Goal: Contribute content

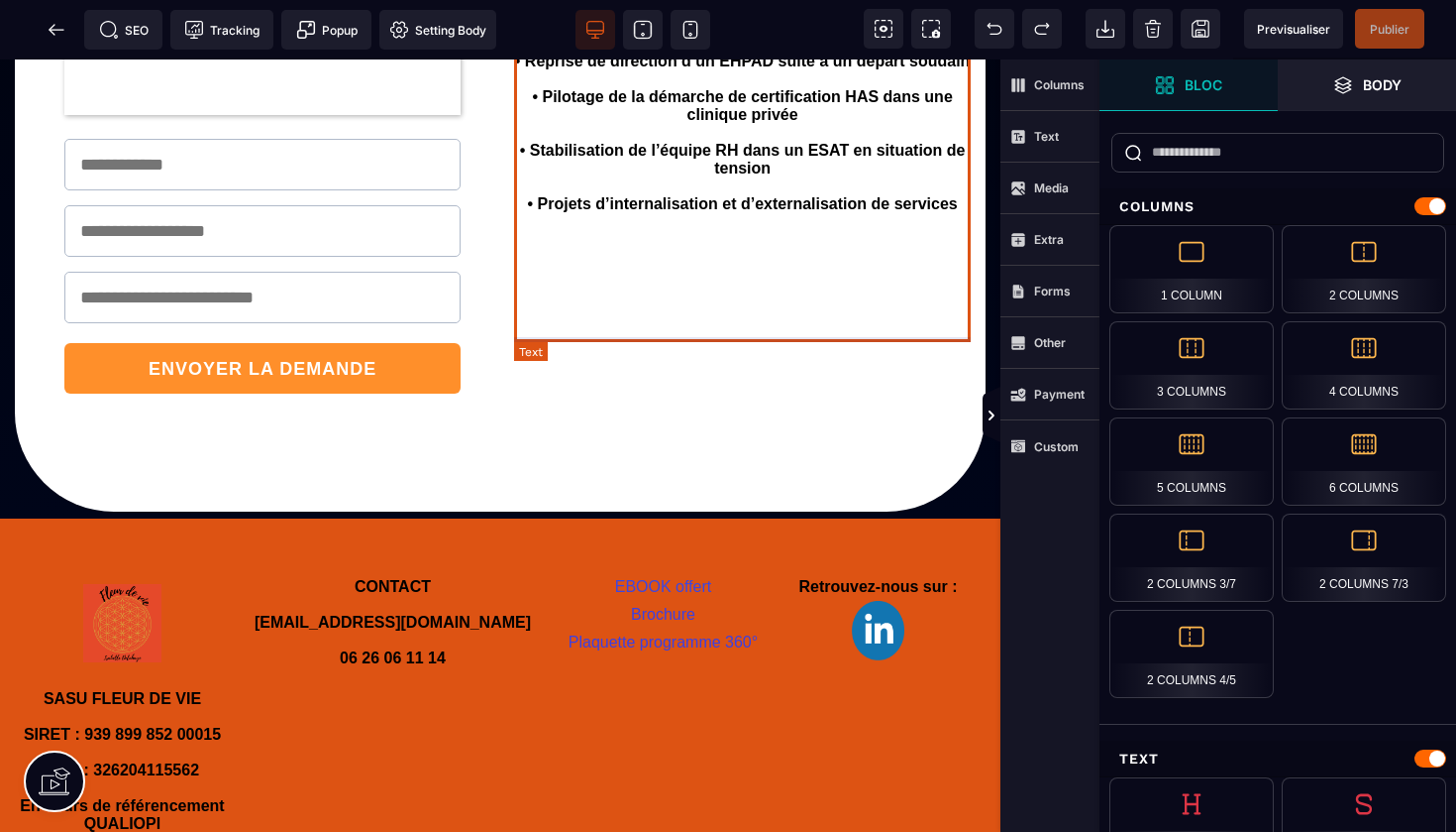
scroll to position [1429, 0]
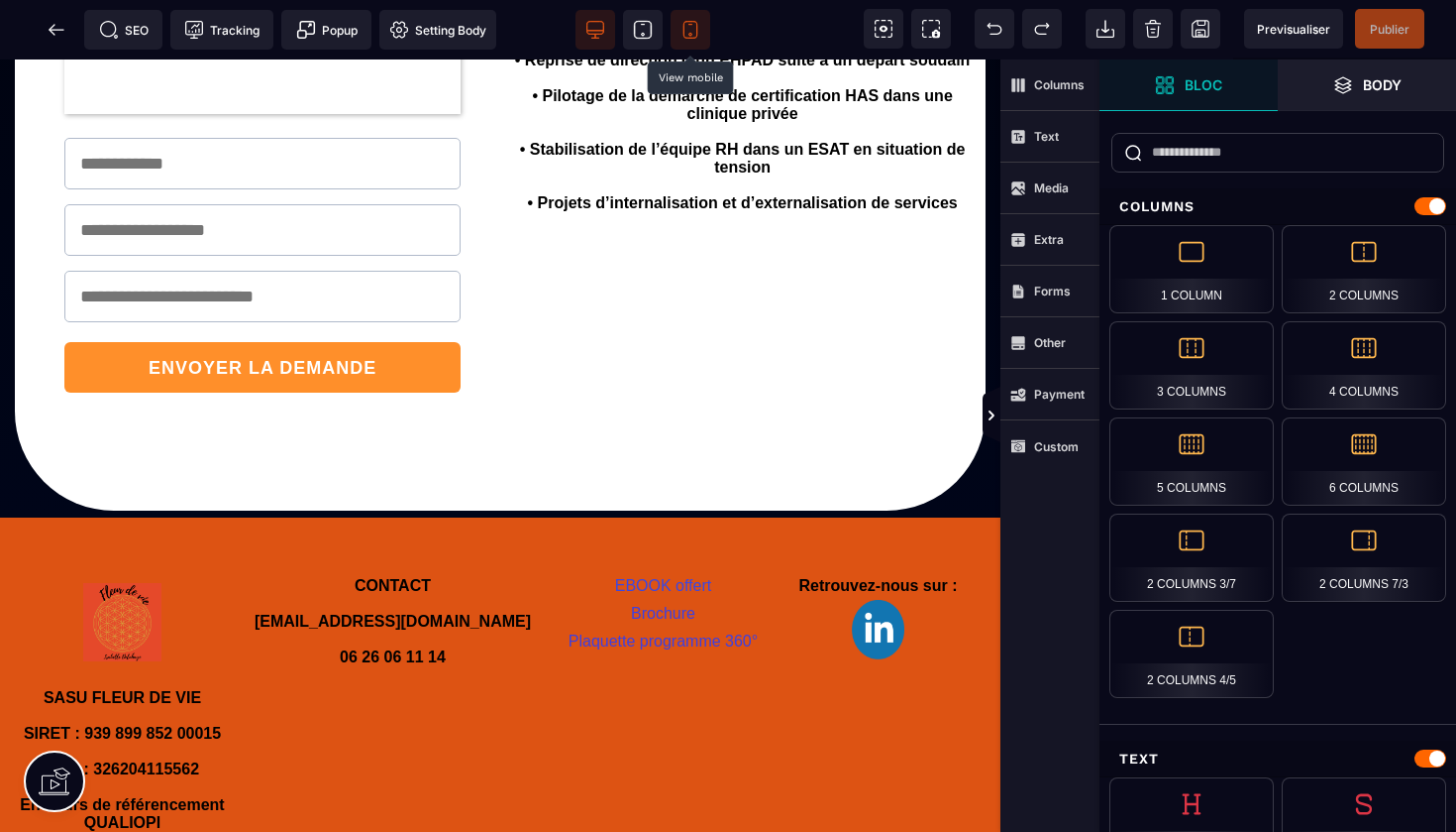
click at [694, 31] on icon at bounding box center [691, 30] width 20 height 20
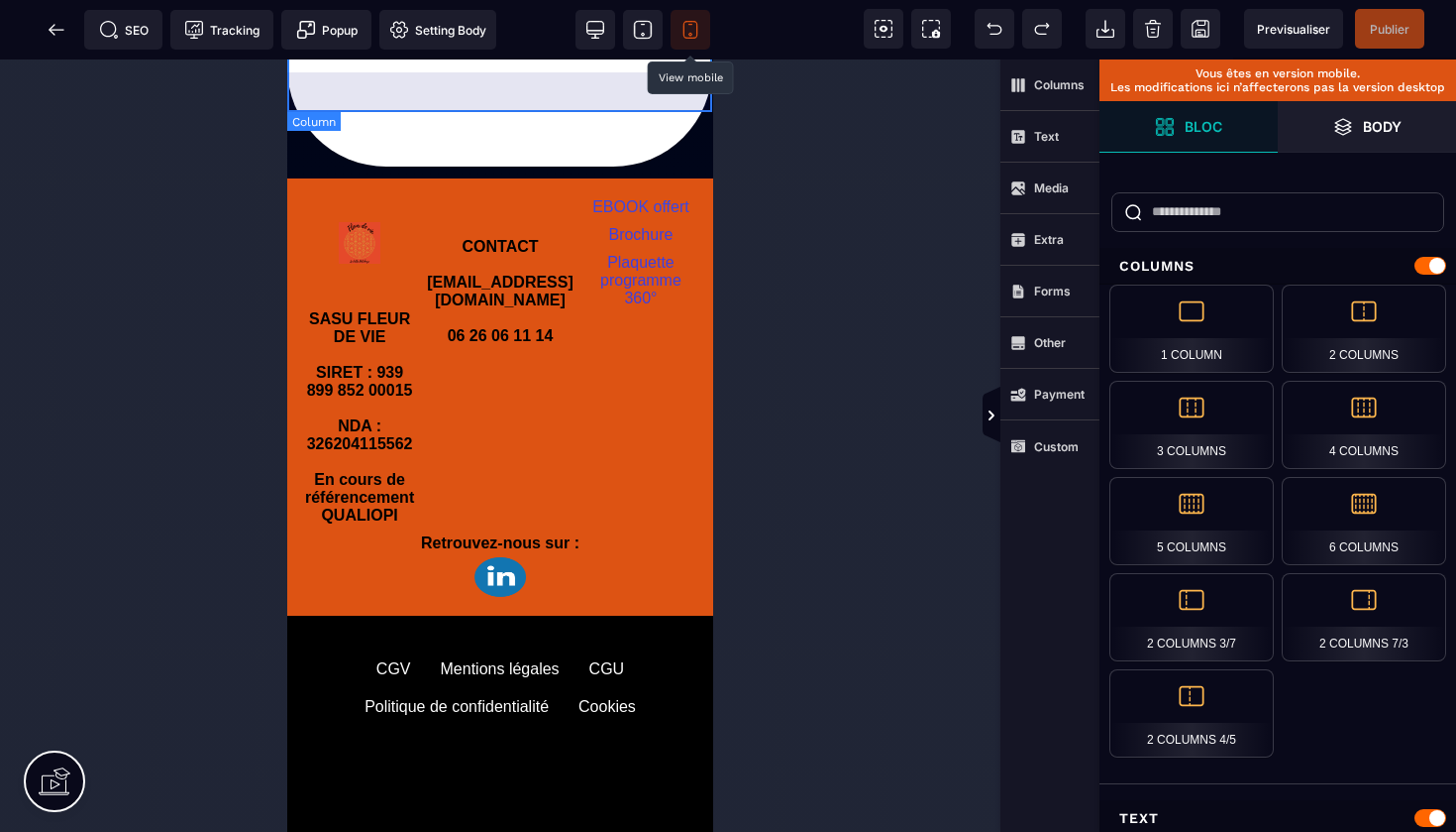
scroll to position [2609, 0]
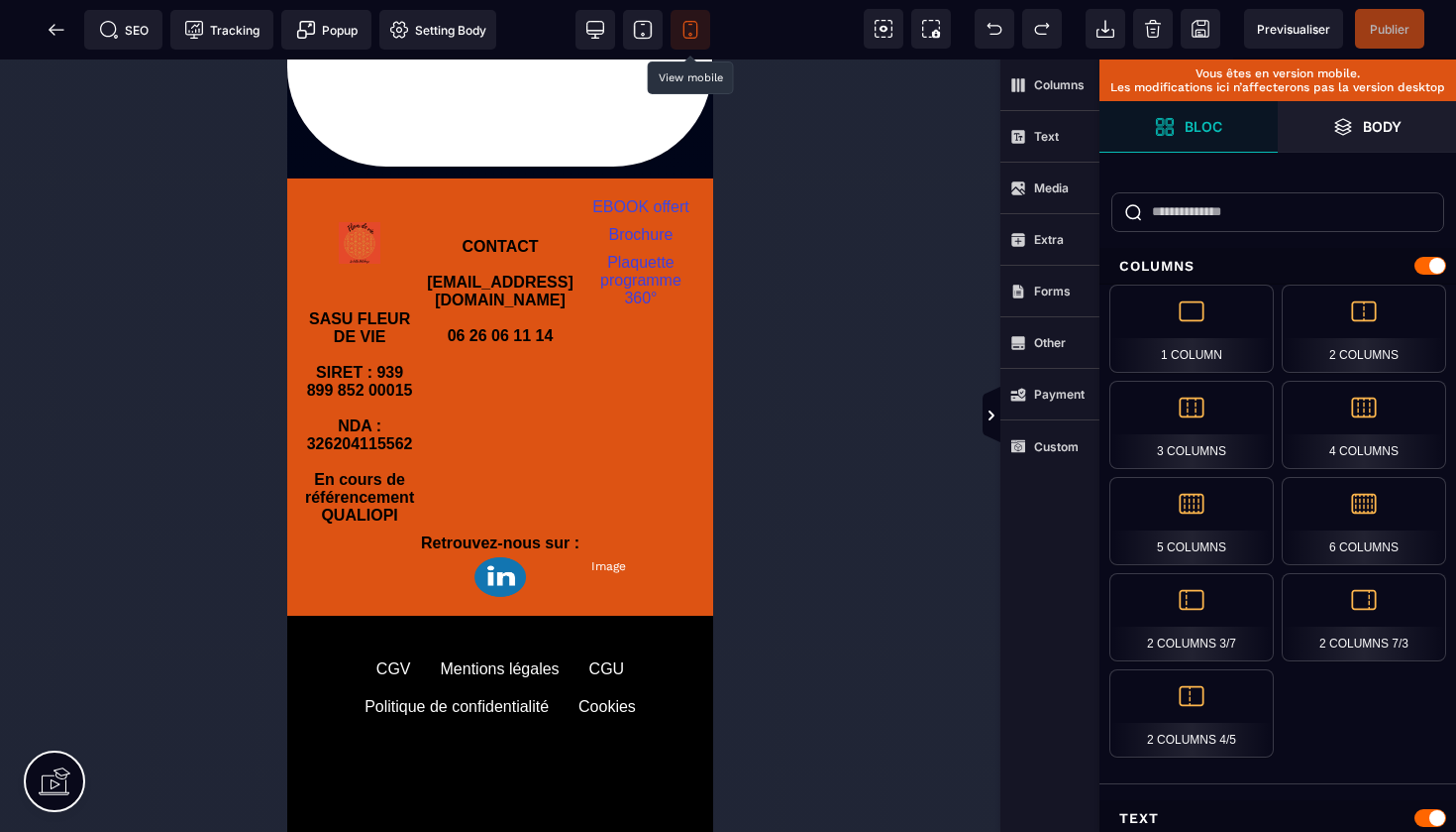
click at [527, 557] on img at bounding box center [501, 577] width 52 height 40
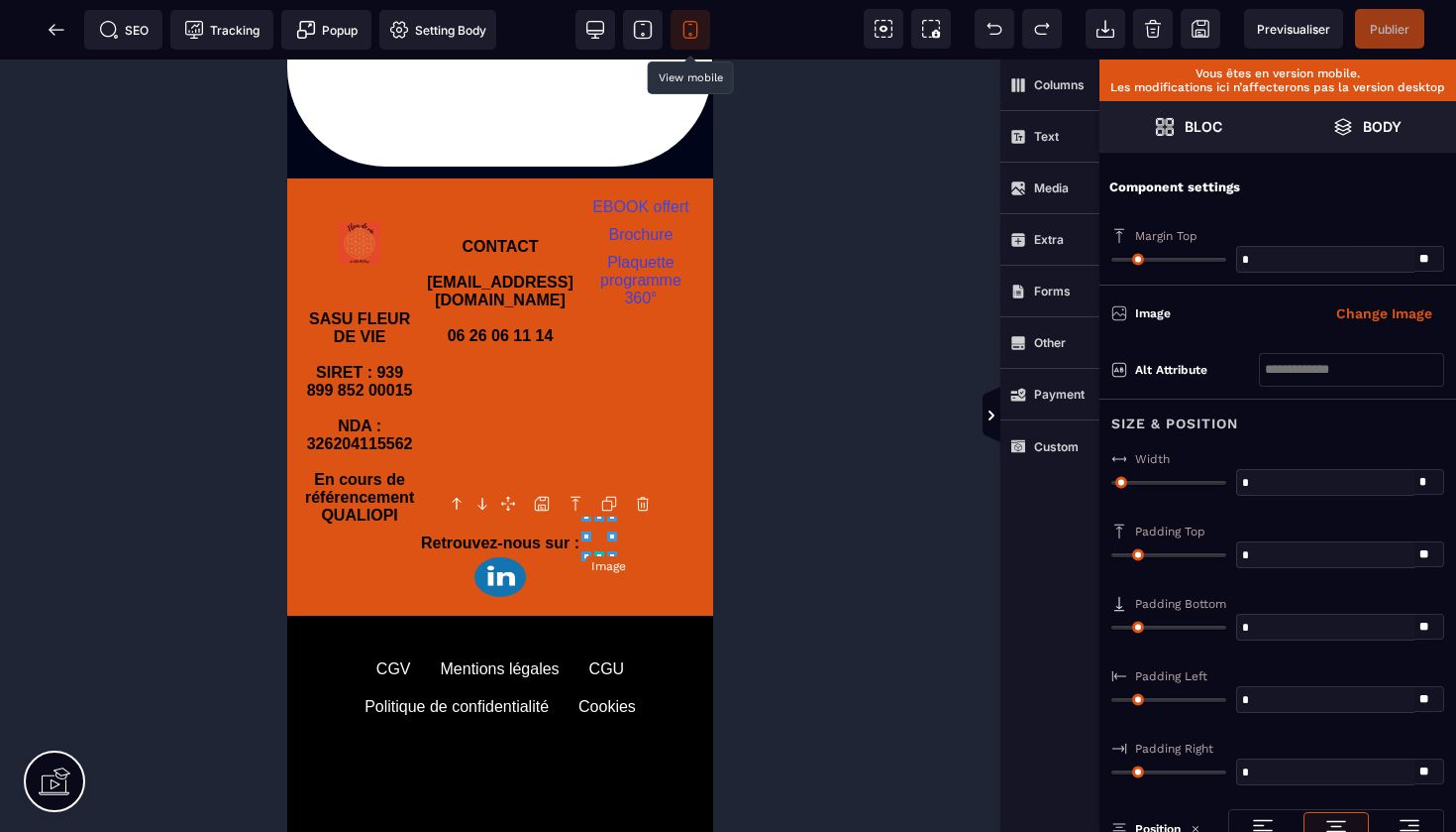
type input "*"
type input "***"
type input "*"
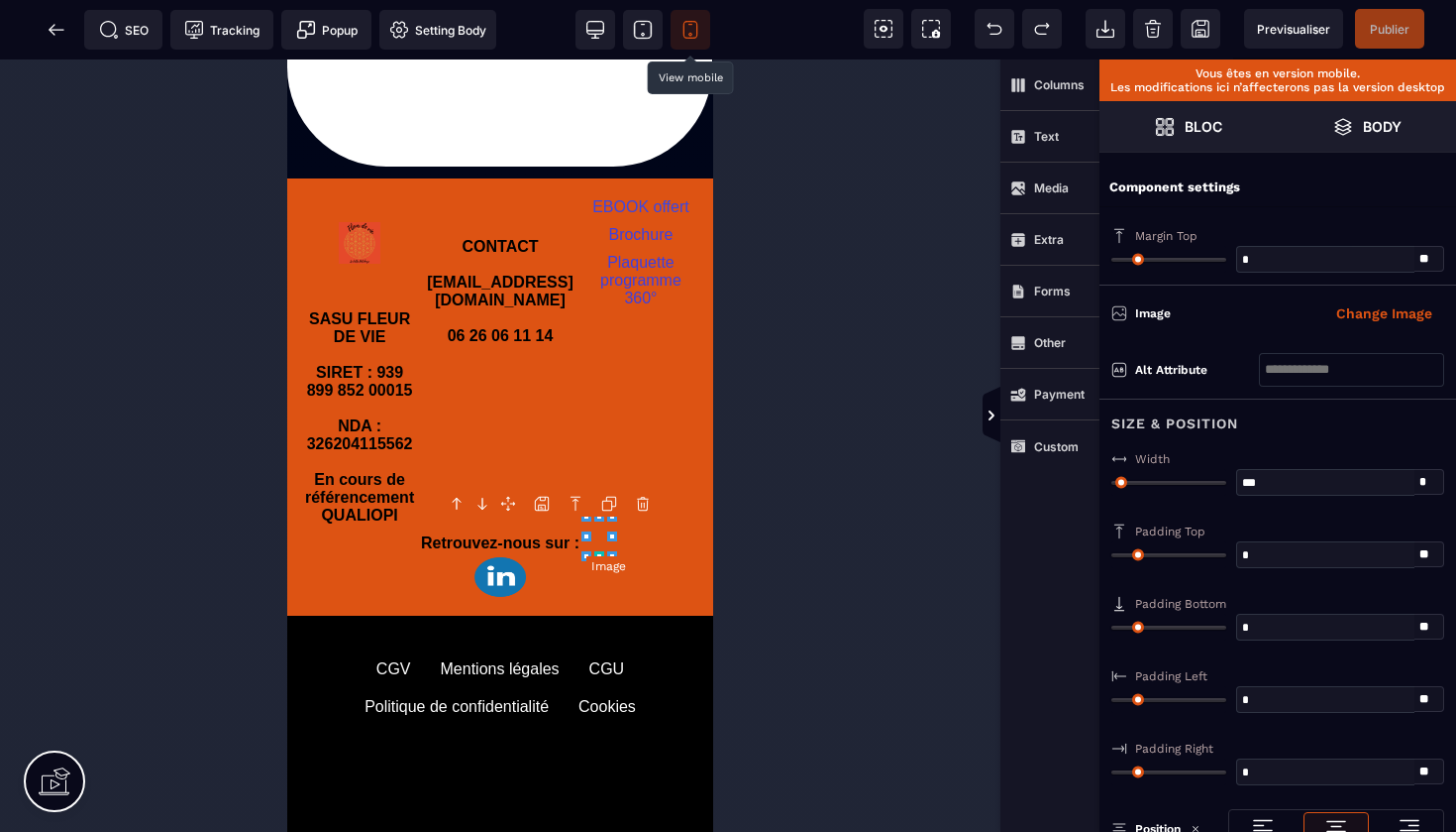
type input "*"
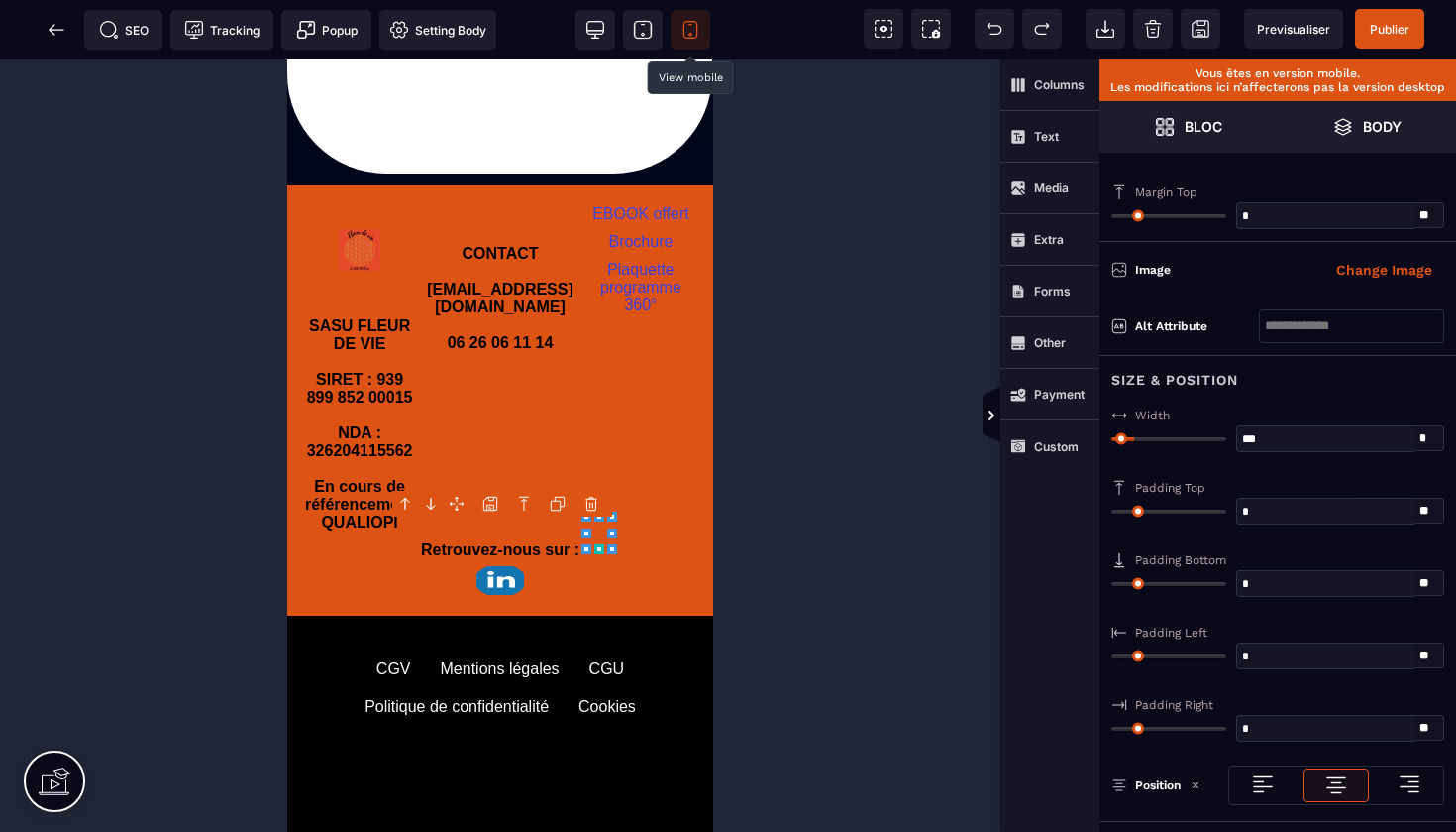
click at [598, 549] on icon at bounding box center [599, 549] width 10 height 10
click at [662, 536] on div "Retrouvez-nous sur :" at bounding box center [500, 568] width 396 height 65
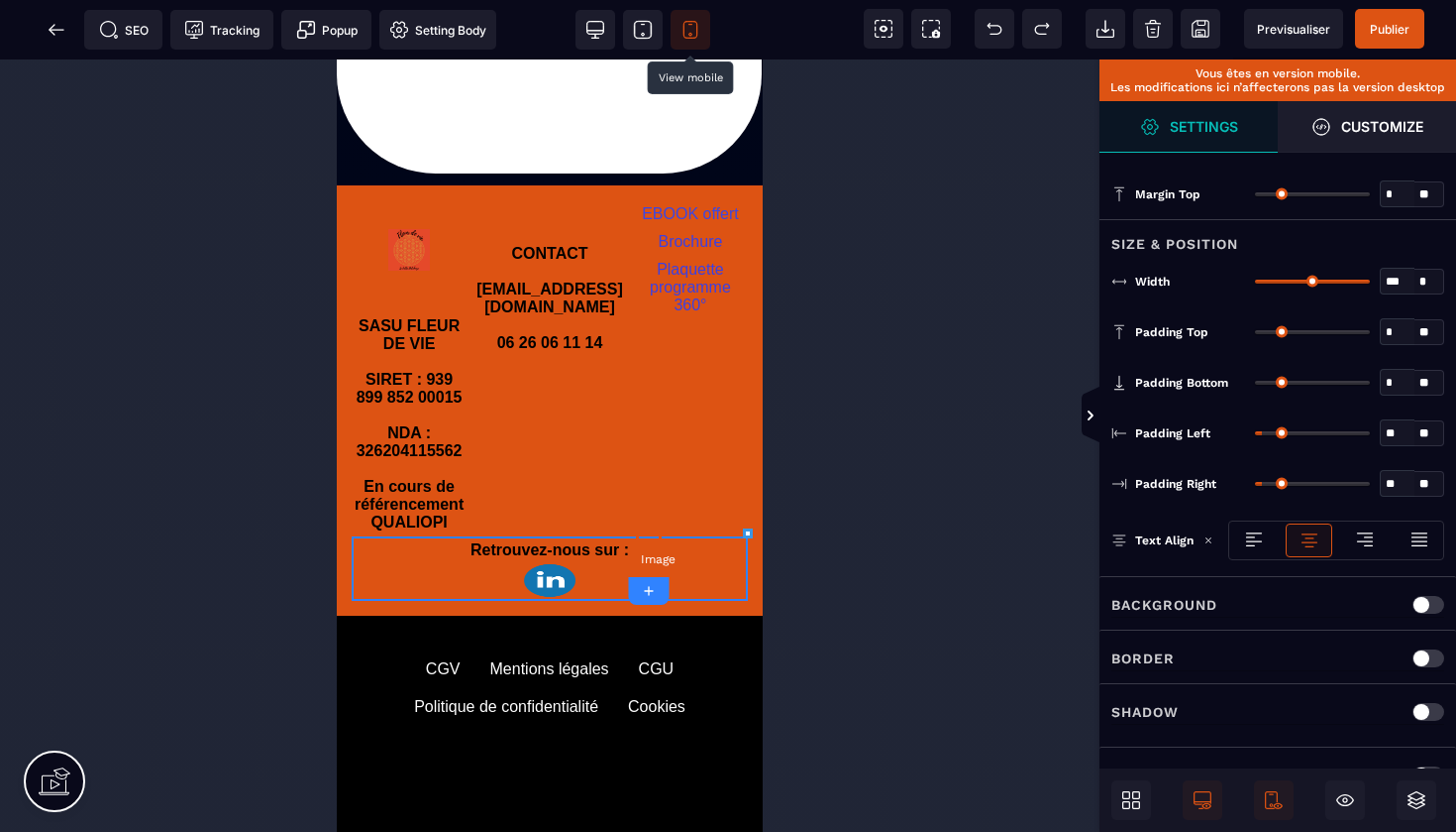
click at [575, 564] on img at bounding box center [550, 580] width 52 height 33
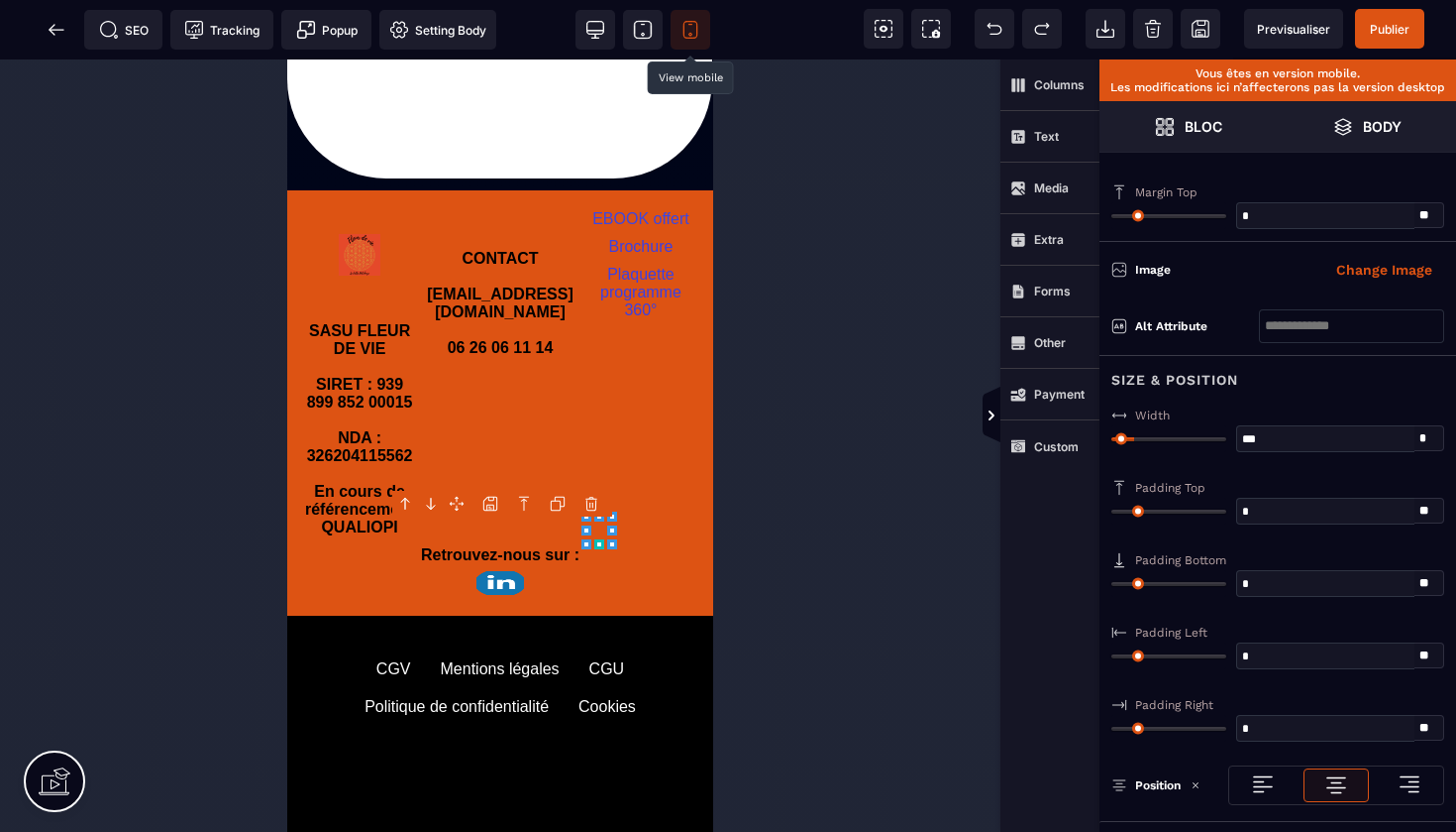
click at [599, 543] on icon at bounding box center [599, 544] width 10 height 10
click at [658, 541] on div "Retrouvez-nous sur :" at bounding box center [500, 571] width 396 height 60
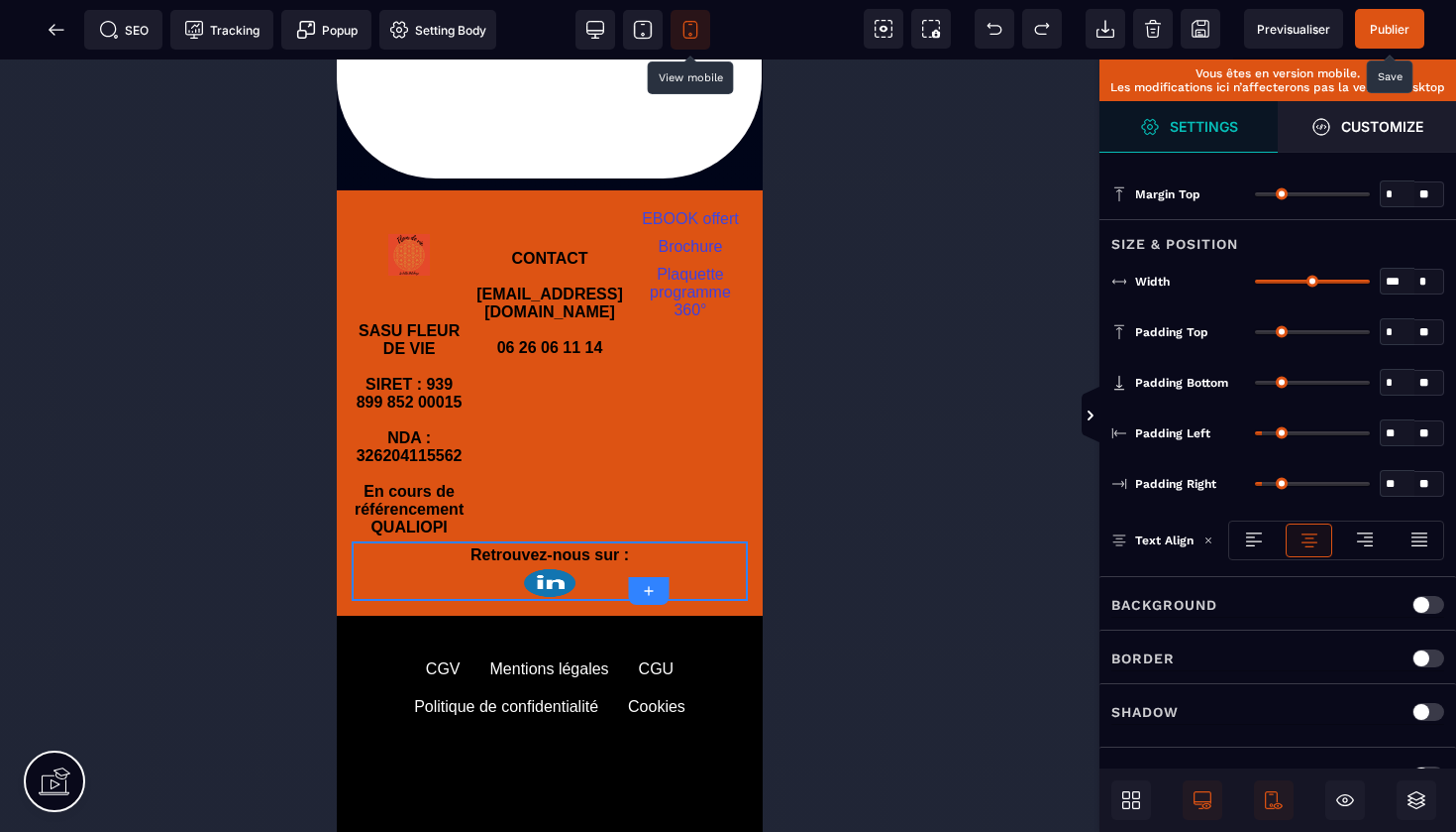
click at [1397, 22] on span "Publier" at bounding box center [1390, 29] width 40 height 15
click at [62, 36] on icon at bounding box center [57, 30] width 20 height 20
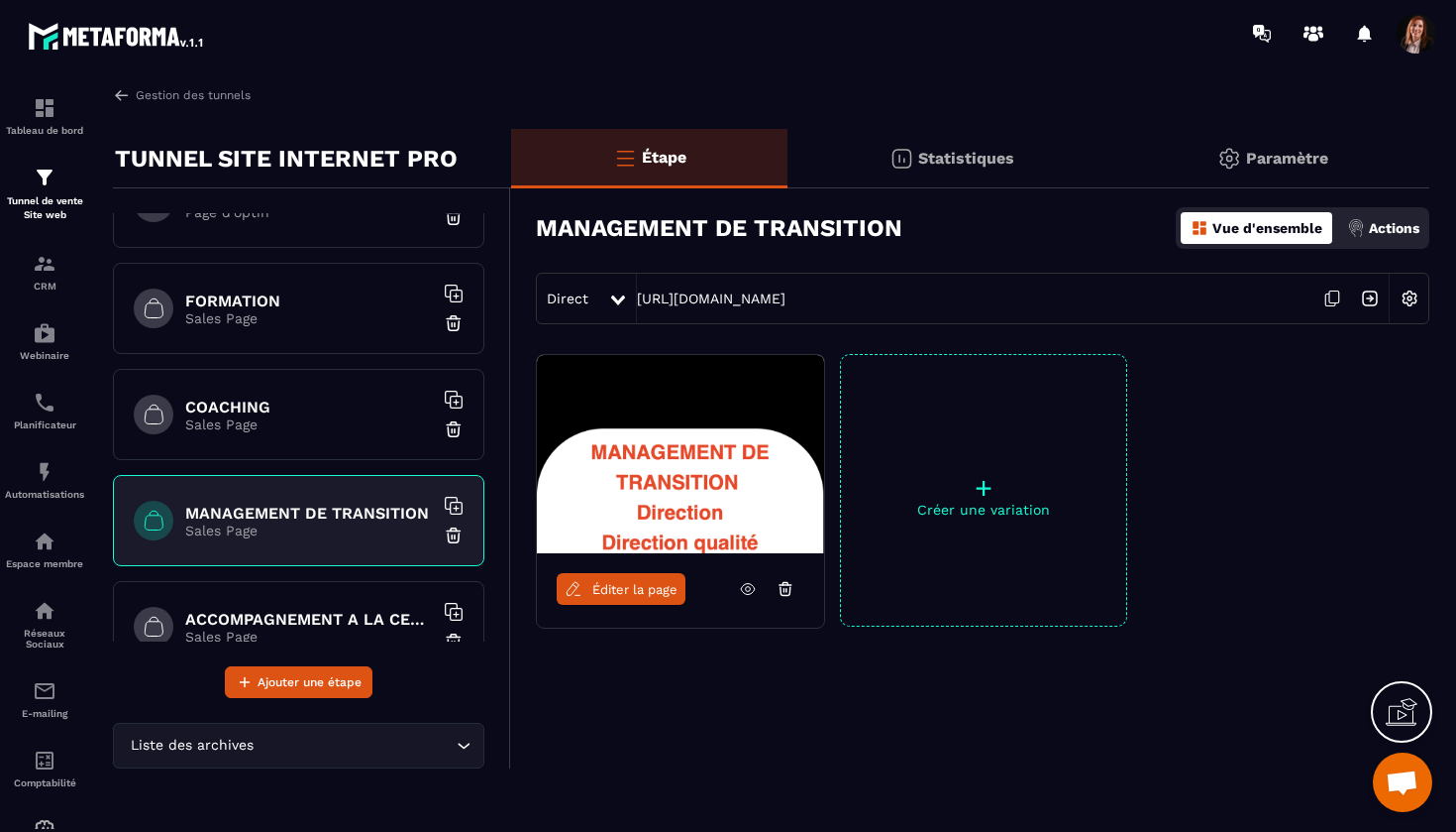
scroll to position [171, 0]
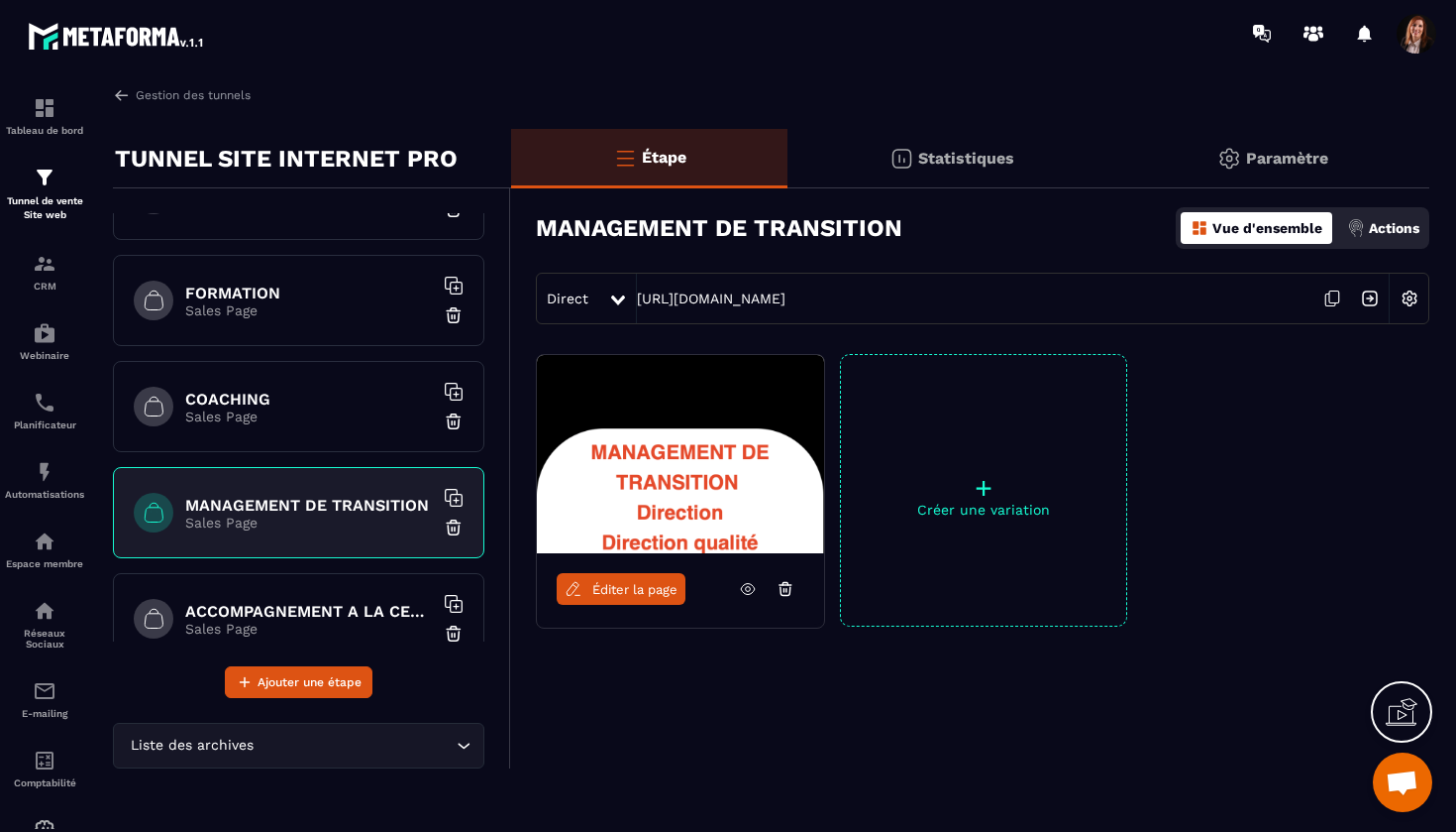
click at [392, 602] on h6 "ACCOMPAGNEMENT A LA CERTIFICATION HAS" at bounding box center [309, 611] width 247 height 19
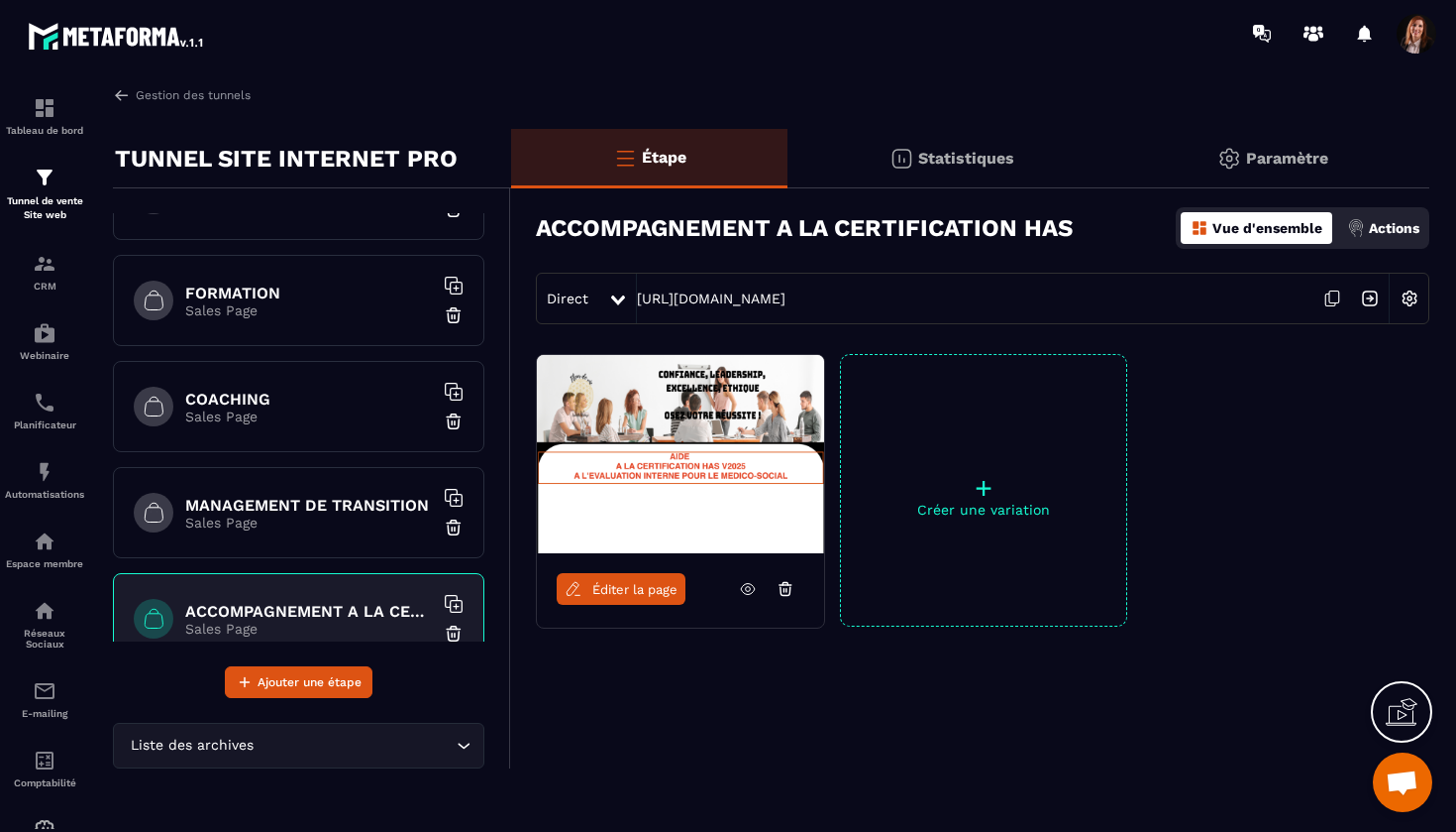
click at [638, 592] on span "Éditer la page" at bounding box center [634, 589] width 85 height 15
